Goal: Task Accomplishment & Management: Manage account settings

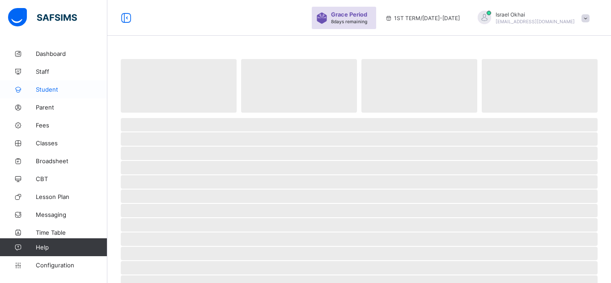
click at [59, 94] on link "Student" at bounding box center [53, 90] width 107 height 18
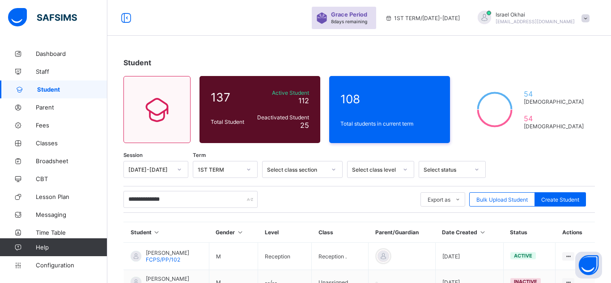
scroll to position [139, 0]
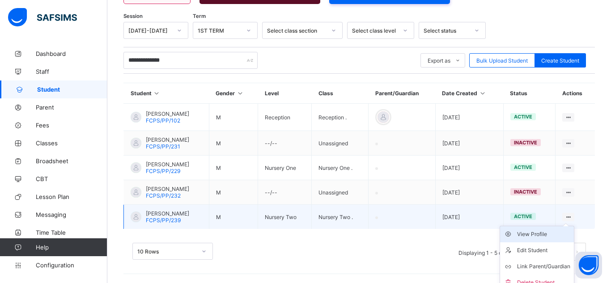
click at [560, 231] on div "View Profile" at bounding box center [543, 234] width 53 height 9
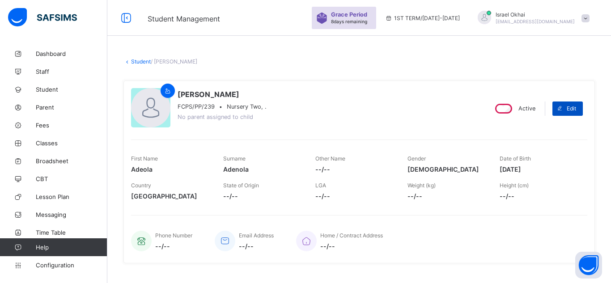
click at [571, 104] on div "Edit" at bounding box center [568, 109] width 30 height 14
select select "**"
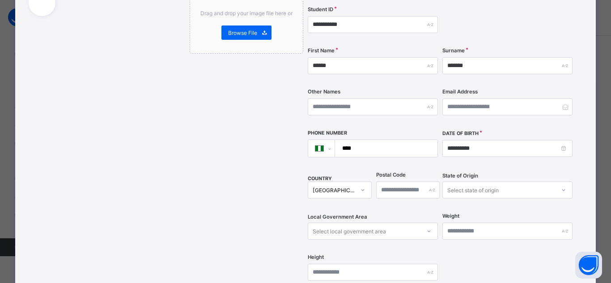
scroll to position [160, 0]
click at [484, 140] on input "**********" at bounding box center [507, 148] width 130 height 17
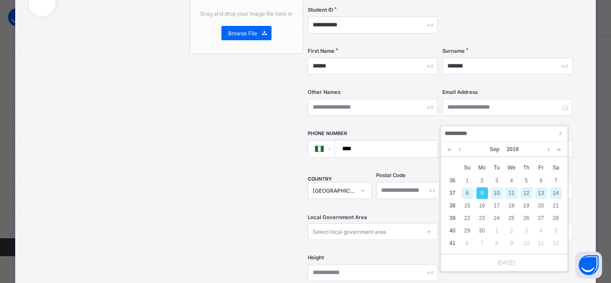
click at [558, 153] on link at bounding box center [559, 149] width 9 height 15
click at [546, 149] on link at bounding box center [548, 149] width 7 height 15
click at [459, 151] on link at bounding box center [459, 149] width 7 height 15
click at [539, 213] on div "23" at bounding box center [542, 219] width 12 height 12
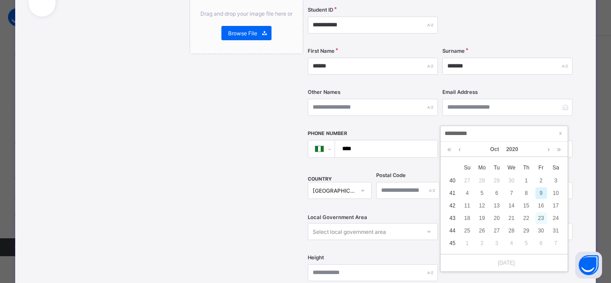
type input "**********"
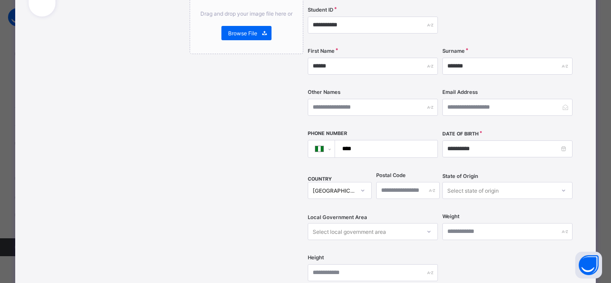
scroll to position [244, 0]
click at [583, 194] on div "**********" at bounding box center [305, 179] width 581 height 584
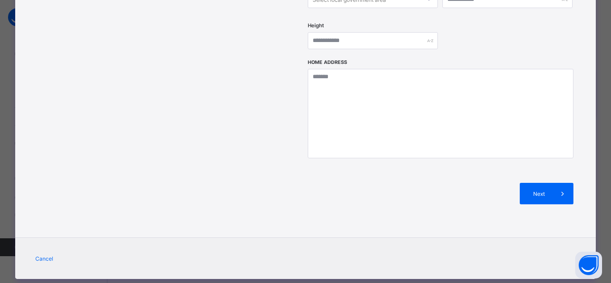
scroll to position [392, 0]
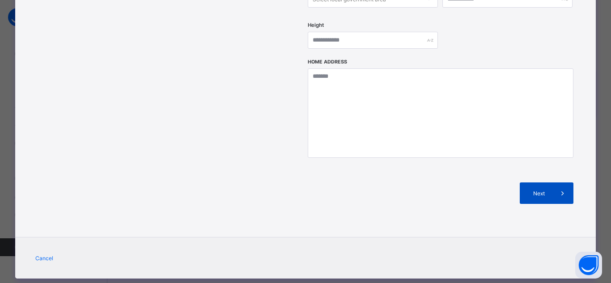
click at [562, 189] on icon at bounding box center [563, 193] width 10 height 9
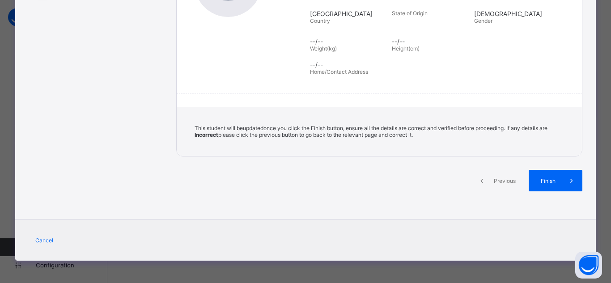
scroll to position [179, 0]
click at [562, 177] on span at bounding box center [571, 180] width 21 height 21
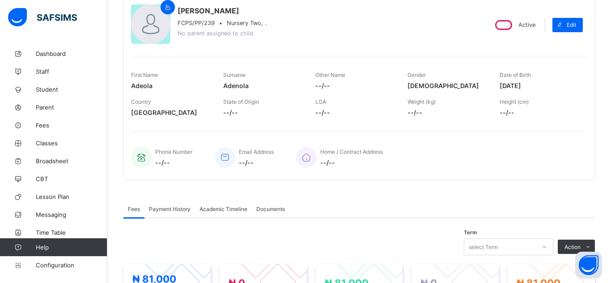
scroll to position [0, 0]
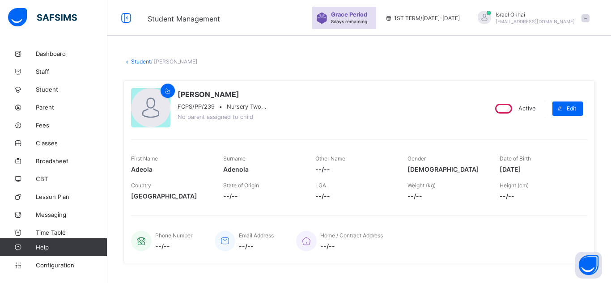
click at [583, 17] on span at bounding box center [586, 18] width 8 height 8
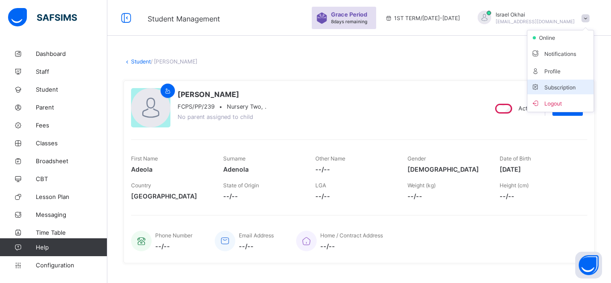
click at [570, 84] on span "Subscription" at bounding box center [553, 87] width 45 height 7
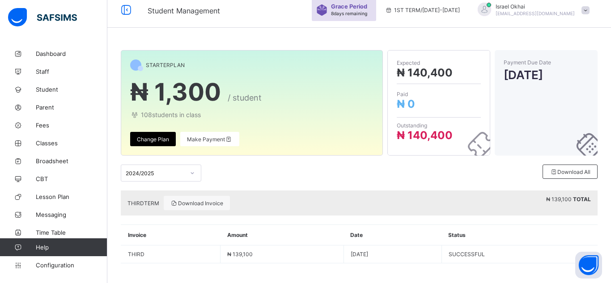
scroll to position [11, 0]
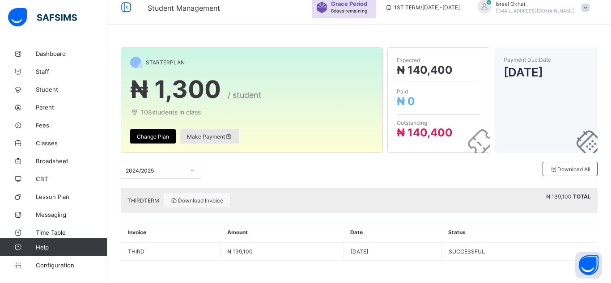
click at [198, 134] on span "Make Payment" at bounding box center [210, 136] width 46 height 7
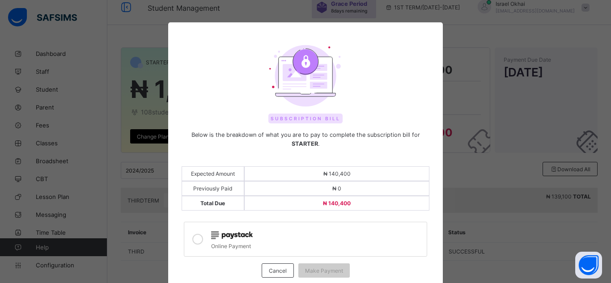
scroll to position [53, 0]
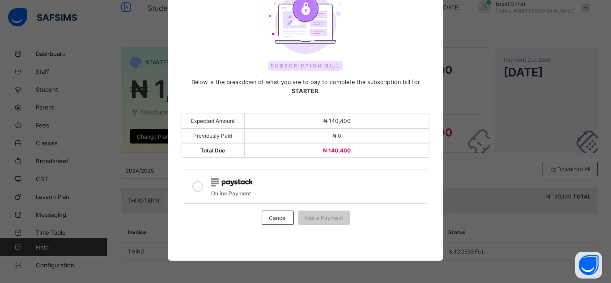
click at [194, 186] on icon at bounding box center [197, 186] width 11 height 11
click at [262, 218] on div "Cancel" at bounding box center [278, 218] width 32 height 14
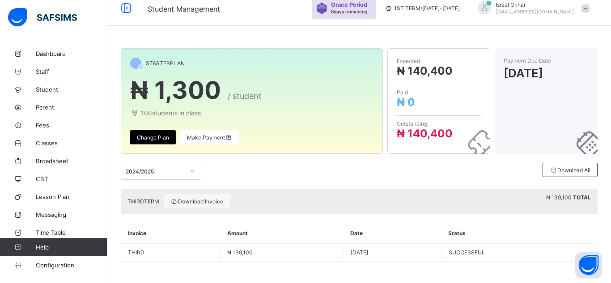
scroll to position [0, 0]
